Goal: Find specific page/section: Find specific page/section

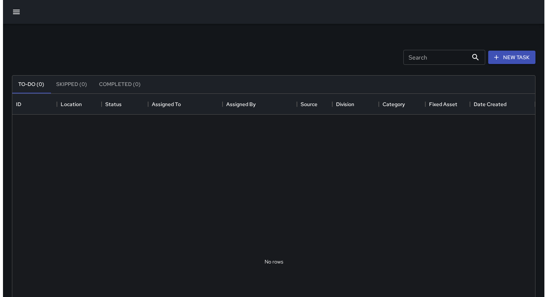
scroll to position [310, 518]
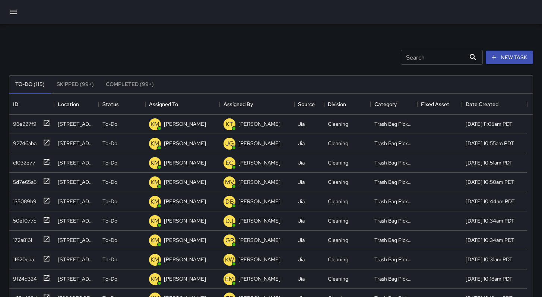
click at [12, 11] on icon "button" at bounding box center [13, 11] width 9 height 9
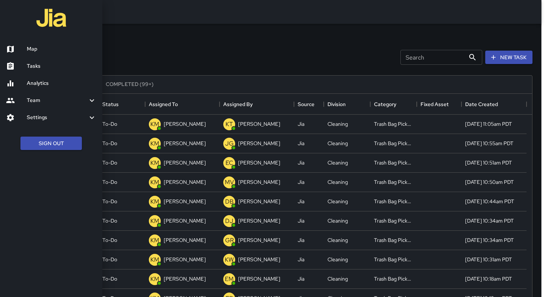
click at [37, 101] on h6 "Team" at bounding box center [57, 100] width 61 height 8
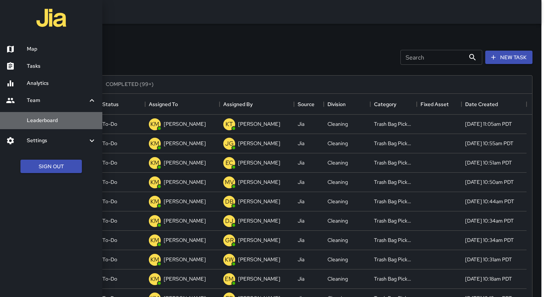
click at [42, 122] on h6 "Leaderboard" at bounding box center [62, 121] width 70 height 8
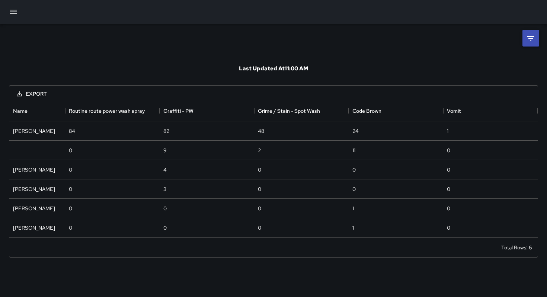
scroll to position [131, 523]
click at [529, 39] on icon at bounding box center [531, 38] width 9 height 9
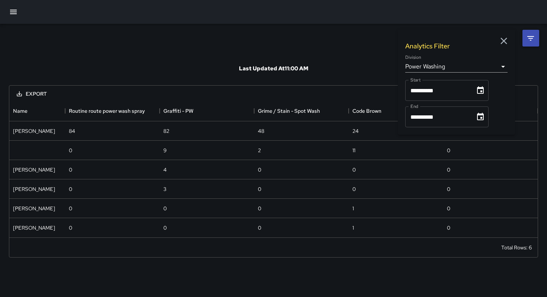
click at [485, 92] on icon "Choose date, selected date is Aug 1, 2025" at bounding box center [480, 90] width 9 height 9
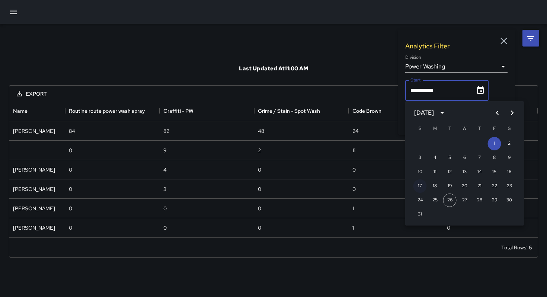
click at [423, 188] on button "17" at bounding box center [420, 186] width 13 height 13
type input "**********"
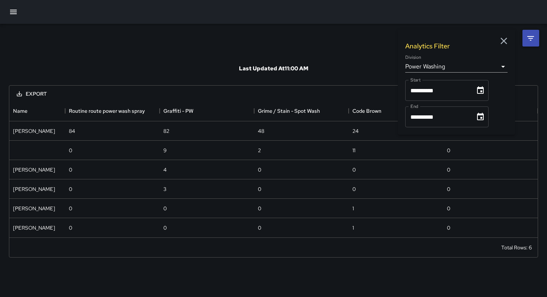
click at [483, 115] on icon "Choose date, selected date is Aug 31, 2025" at bounding box center [480, 116] width 7 height 7
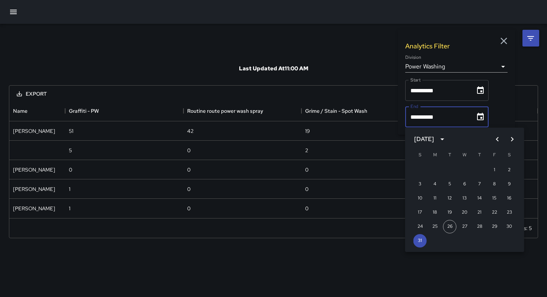
scroll to position [112, 523]
click at [510, 212] on button "23" at bounding box center [509, 212] width 13 height 13
type input "**********"
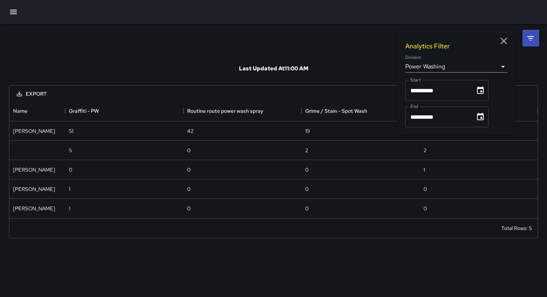
click at [351, 36] on div "**********" at bounding box center [273, 135] width 547 height 223
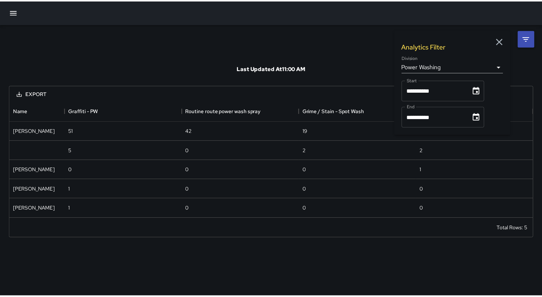
scroll to position [93, 523]
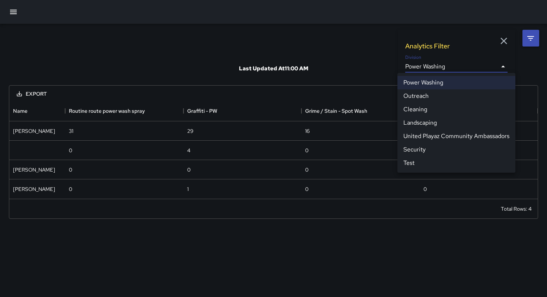
click at [451, 72] on body "**********" at bounding box center [273, 148] width 547 height 297
click at [437, 109] on li "Cleaning" at bounding box center [457, 109] width 118 height 13
type input "**********"
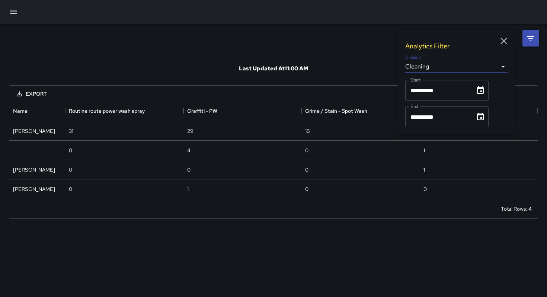
click at [371, 45] on div "**********" at bounding box center [273, 126] width 547 height 204
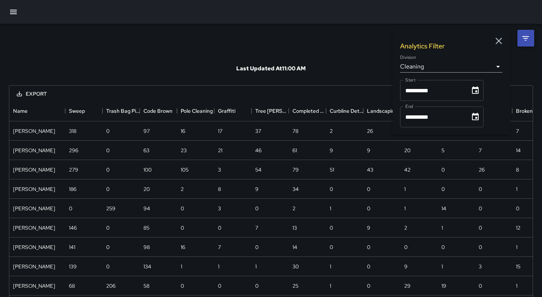
scroll to position [583, 518]
click at [525, 37] on icon at bounding box center [525, 38] width 9 height 9
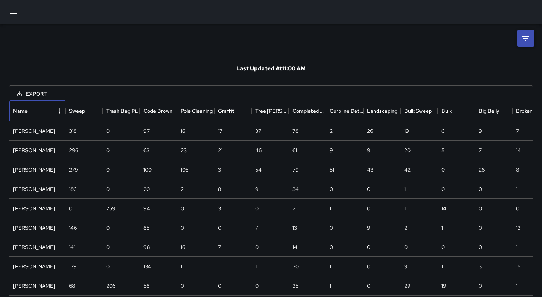
click at [25, 111] on div "Name" at bounding box center [20, 111] width 15 height 21
click at [57, 111] on icon "Menu" at bounding box center [59, 110] width 7 height 7
click at [51, 140] on li "Show columns" at bounding box center [40, 139] width 50 height 13
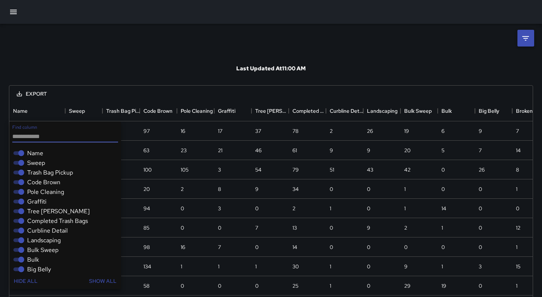
click at [58, 167] on div "Sweep" at bounding box center [66, 163] width 109 height 10
click at [56, 175] on span "Trash Bag Pickup" at bounding box center [50, 172] width 46 height 9
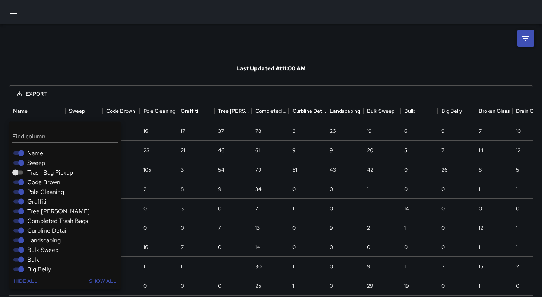
click at [56, 175] on span "Trash Bag Pickup" at bounding box center [50, 172] width 46 height 9
click at [57, 174] on span "Trash Bag Pickup" at bounding box center [50, 172] width 46 height 9
click at [55, 183] on span "Code Brown" at bounding box center [43, 182] width 33 height 9
click at [53, 190] on span "Pole Cleaning" at bounding box center [45, 192] width 37 height 9
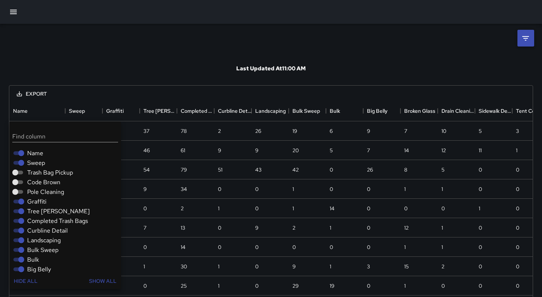
click at [47, 200] on div "Graffiti" at bounding box center [66, 202] width 109 height 10
click at [45, 204] on span "Graffiti" at bounding box center [36, 201] width 19 height 9
click at [47, 212] on span "Tree [PERSON_NAME]" at bounding box center [58, 211] width 63 height 9
click at [45, 232] on span "Curbline Detail" at bounding box center [47, 230] width 41 height 9
click at [42, 241] on span "Landscaping" at bounding box center [44, 240] width 34 height 9
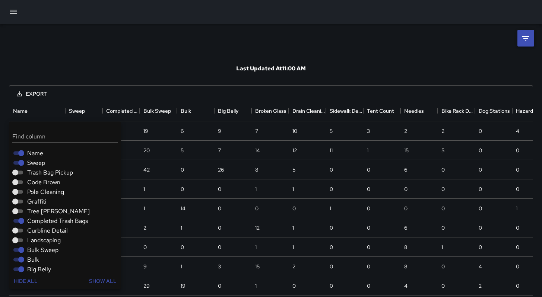
click at [41, 250] on span "Bulk Sweep" at bounding box center [42, 250] width 31 height 9
click at [38, 257] on span "Bulk" at bounding box center [33, 259] width 12 height 9
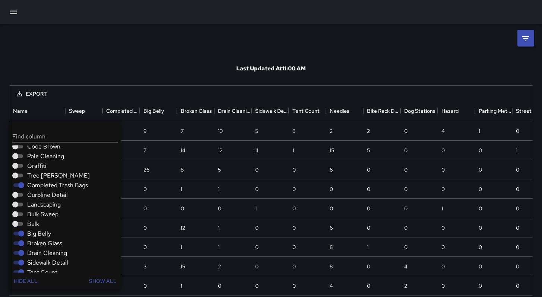
scroll to position [41, 0]
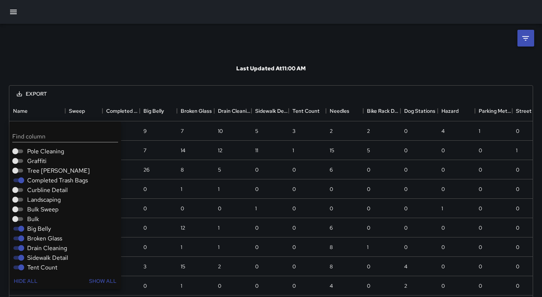
click at [44, 229] on span "Big Belly" at bounding box center [39, 229] width 24 height 9
click at [44, 238] on span "Broken Glass" at bounding box center [44, 238] width 35 height 9
click at [44, 245] on span "Drain Cleaning" at bounding box center [47, 248] width 40 height 9
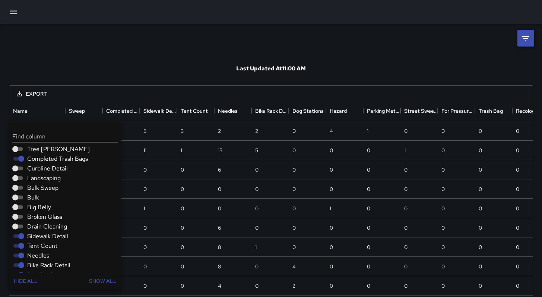
scroll to position [73, 0]
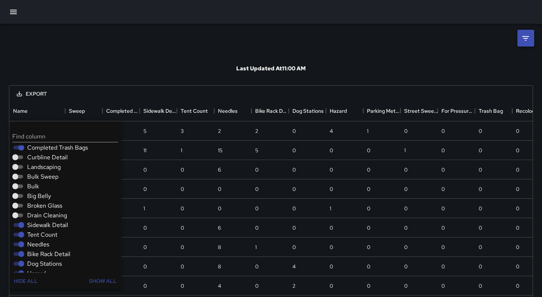
drag, startPoint x: 53, startPoint y: 227, endPoint x: 51, endPoint y: 231, distance: 4.5
click at [53, 227] on span "Sidewalk Detail" at bounding box center [47, 225] width 41 height 9
drag, startPoint x: 50, startPoint y: 234, endPoint x: 47, endPoint y: 241, distance: 6.8
click at [50, 235] on span "Tent Count" at bounding box center [42, 235] width 30 height 9
click at [45, 244] on span "Needles" at bounding box center [38, 244] width 22 height 9
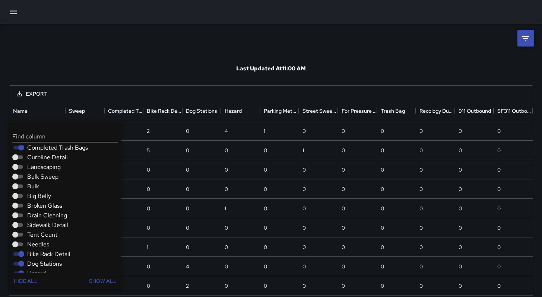
scroll to position [577, 518]
click at [44, 255] on span "Bike Rack Detail" at bounding box center [48, 254] width 43 height 9
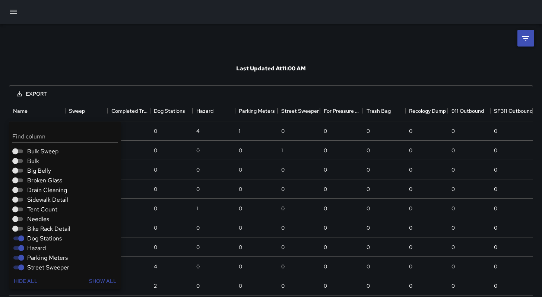
scroll to position [112, 0]
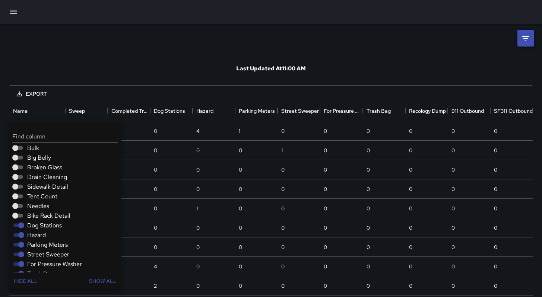
click at [51, 226] on span "Dog Stations" at bounding box center [44, 225] width 35 height 9
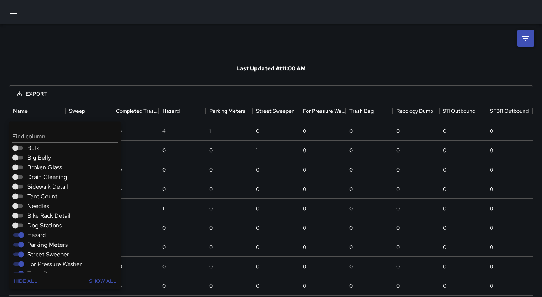
click at [43, 231] on span "Hazard" at bounding box center [36, 235] width 19 height 9
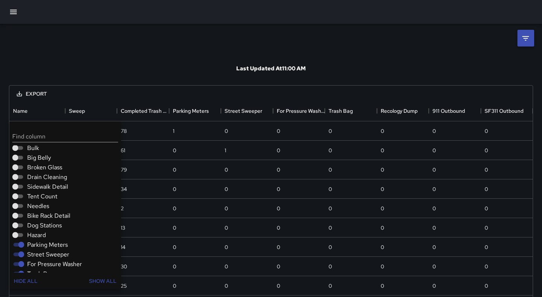
click at [42, 246] on span "Parking Meters" at bounding box center [47, 245] width 41 height 9
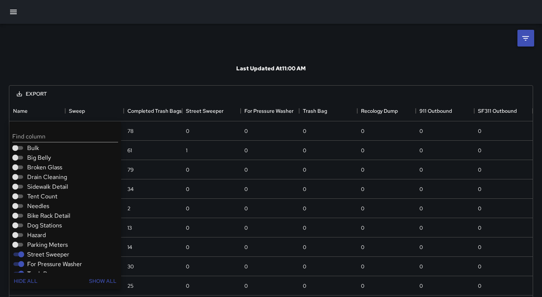
click at [44, 255] on span "Street Sweeper" at bounding box center [48, 254] width 42 height 9
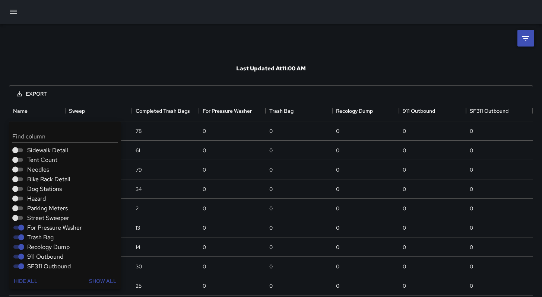
scroll to position [150, 0]
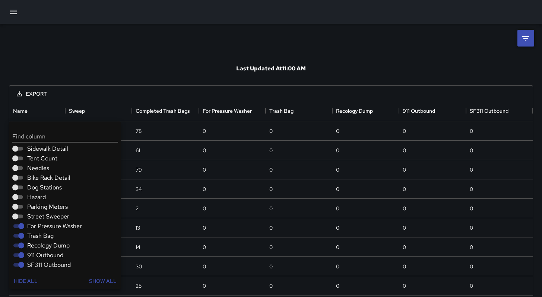
drag, startPoint x: 54, startPoint y: 226, endPoint x: 50, endPoint y: 234, distance: 8.5
click at [53, 229] on span "For Pressure Washer" at bounding box center [54, 226] width 55 height 9
drag, startPoint x: 50, startPoint y: 234, endPoint x: 49, endPoint y: 237, distance: 3.8
click at [50, 236] on span "Trash Bag" at bounding box center [40, 236] width 26 height 9
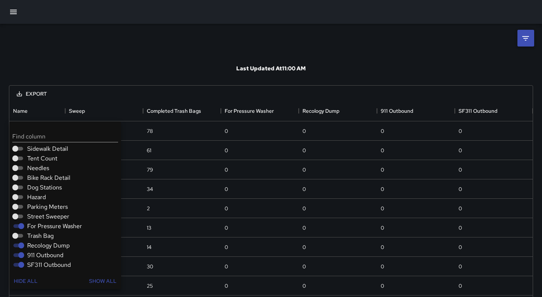
drag, startPoint x: 46, startPoint y: 224, endPoint x: 45, endPoint y: 229, distance: 5.3
click at [47, 225] on span "For Pressure Washer" at bounding box center [54, 226] width 55 height 9
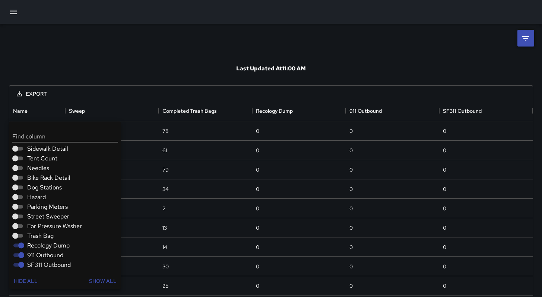
click at [45, 244] on span "Recology Dump" at bounding box center [48, 245] width 42 height 9
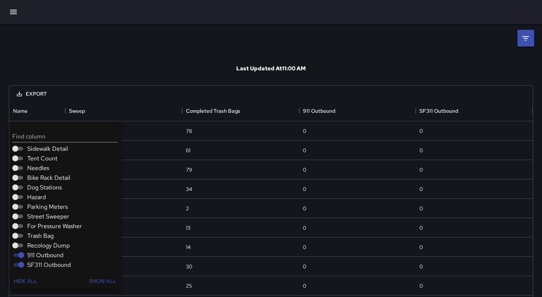
click at [47, 257] on span "911 Outbound" at bounding box center [45, 255] width 36 height 9
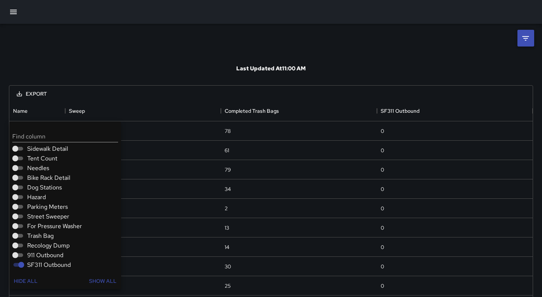
click at [48, 262] on span "SF311 Outbound" at bounding box center [49, 265] width 44 height 9
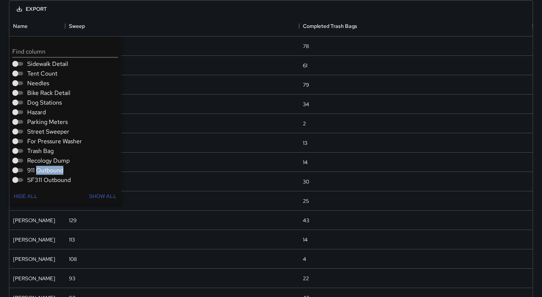
scroll to position [95, 0]
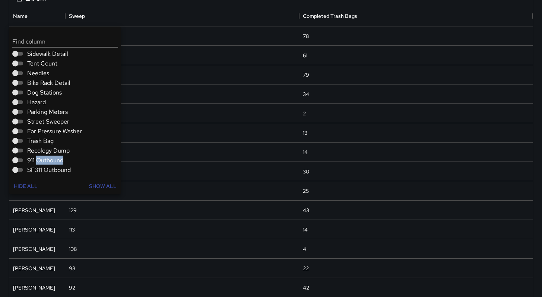
click at [80, 160] on div "911 Outbound" at bounding box center [66, 161] width 109 height 10
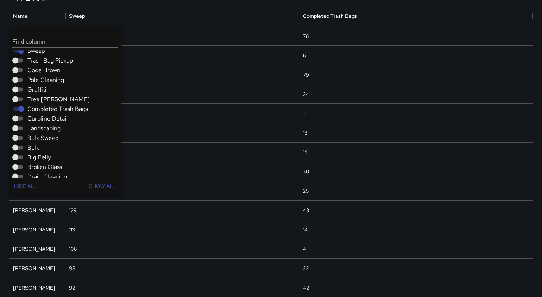
scroll to position [0, 0]
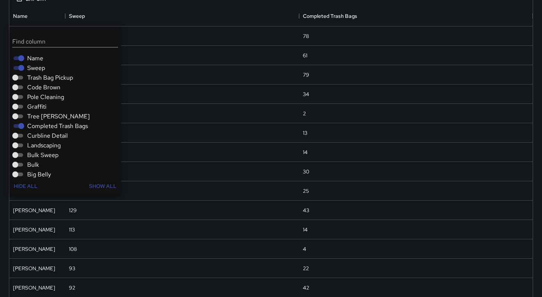
click at [36, 68] on span "Sweep" at bounding box center [36, 68] width 18 height 9
click at [157, 16] on div "Completed Trash Bags" at bounding box center [295, 16] width 453 height 21
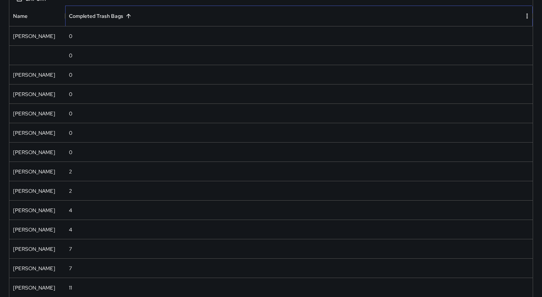
click at [94, 16] on div "Completed Trash Bags" at bounding box center [96, 16] width 54 height 21
click at [99, 16] on div "Completed Trash Bags" at bounding box center [96, 16] width 54 height 21
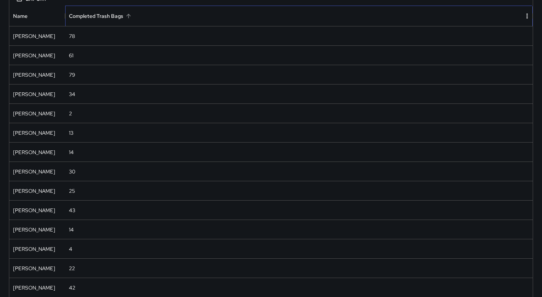
click at [99, 16] on div "Completed Trash Bags" at bounding box center [96, 16] width 54 height 21
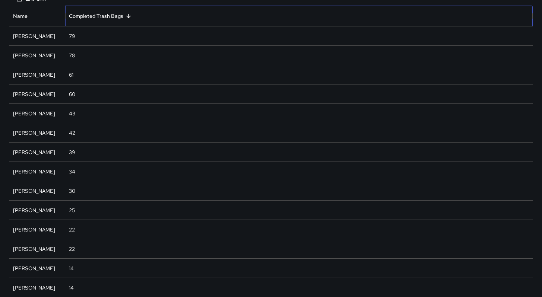
scroll to position [6, 6]
